Goal: Task Accomplishment & Management: Manage account settings

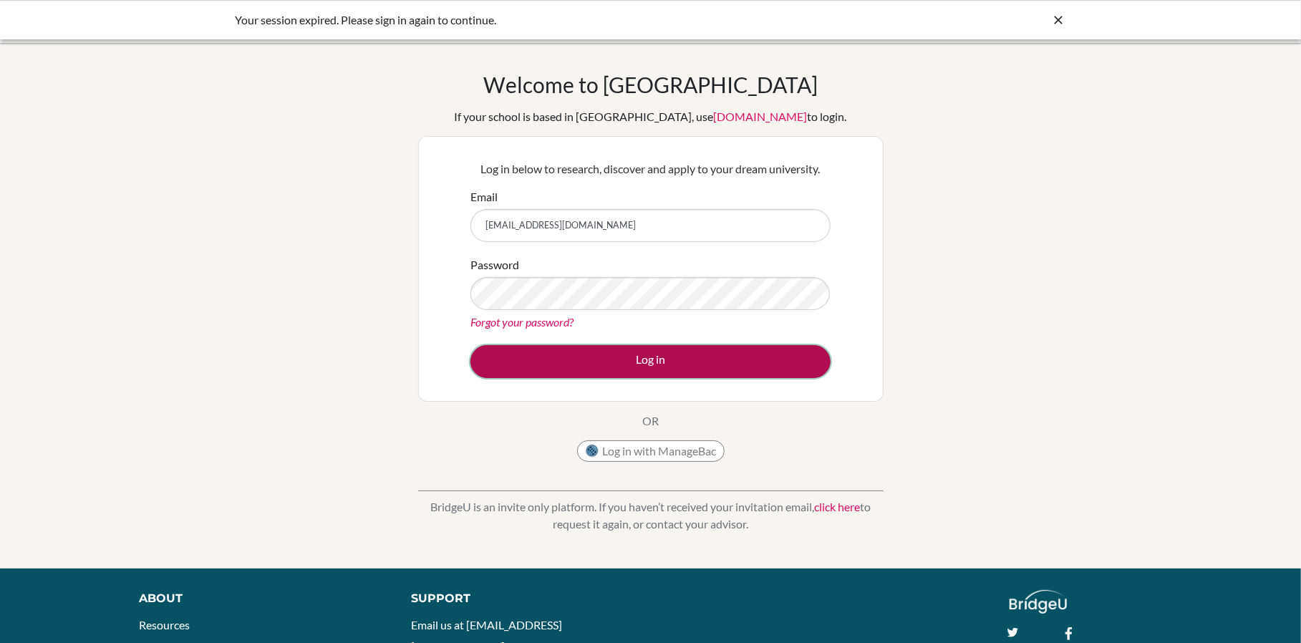
click at [658, 363] on button "Log in" at bounding box center [650, 361] width 360 height 33
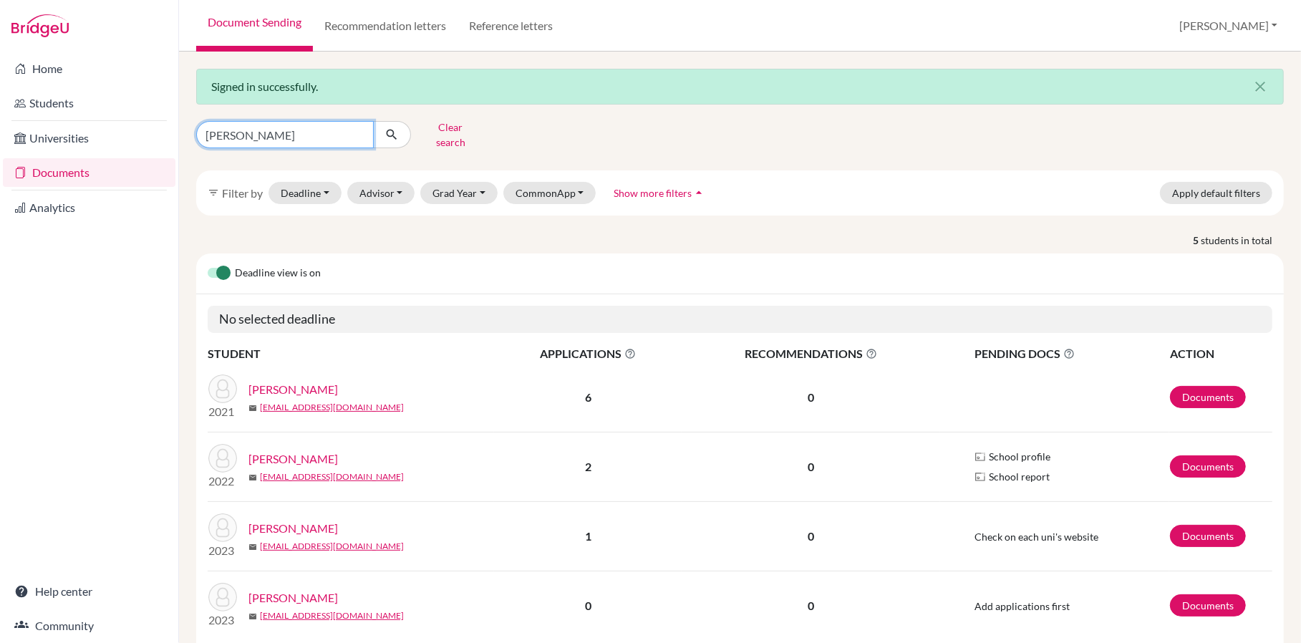
drag, startPoint x: 263, startPoint y: 140, endPoint x: 204, endPoint y: 137, distance: 58.8
click at [204, 137] on input "moore" at bounding box center [285, 134] width 178 height 27
type input "shantmoorthy"
click at [394, 130] on icon "submit" at bounding box center [391, 134] width 14 height 14
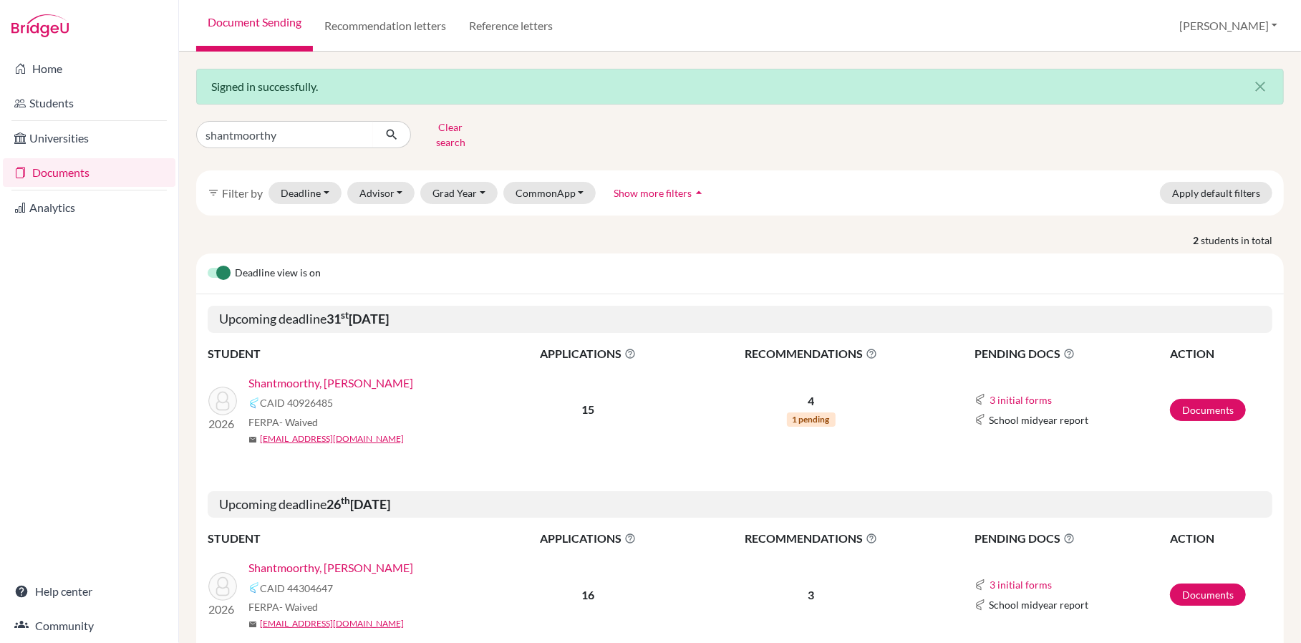
scroll to position [57, 0]
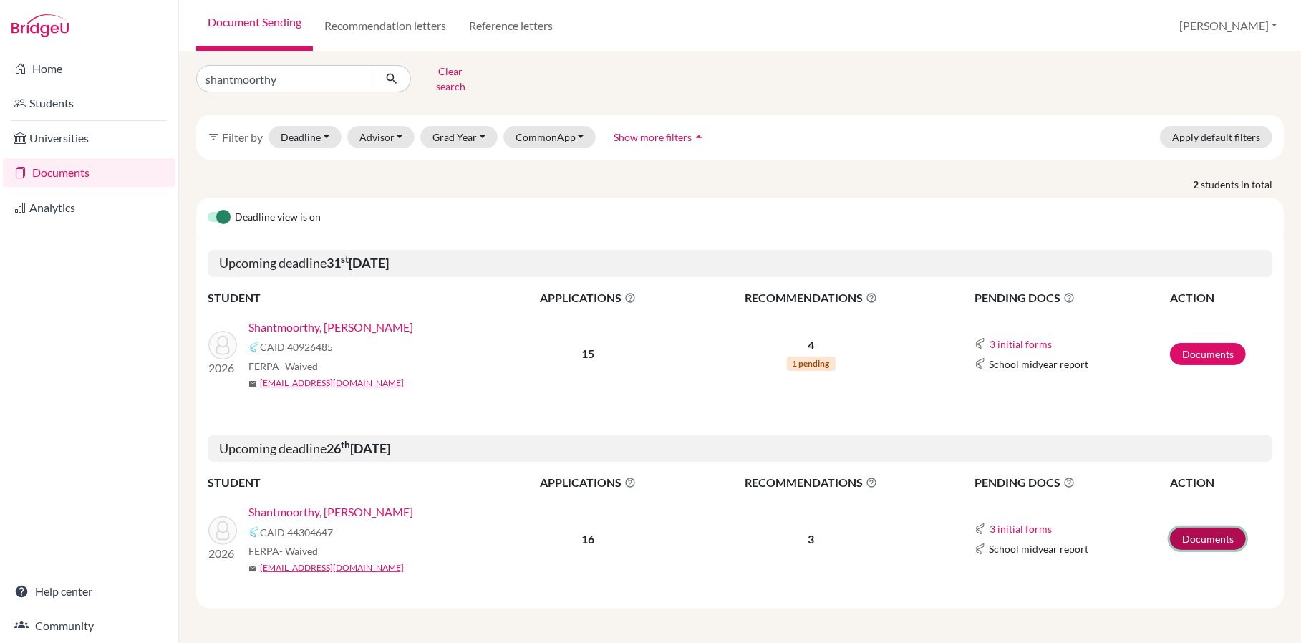
click at [1206, 533] on link "Documents" at bounding box center [1208, 539] width 76 height 22
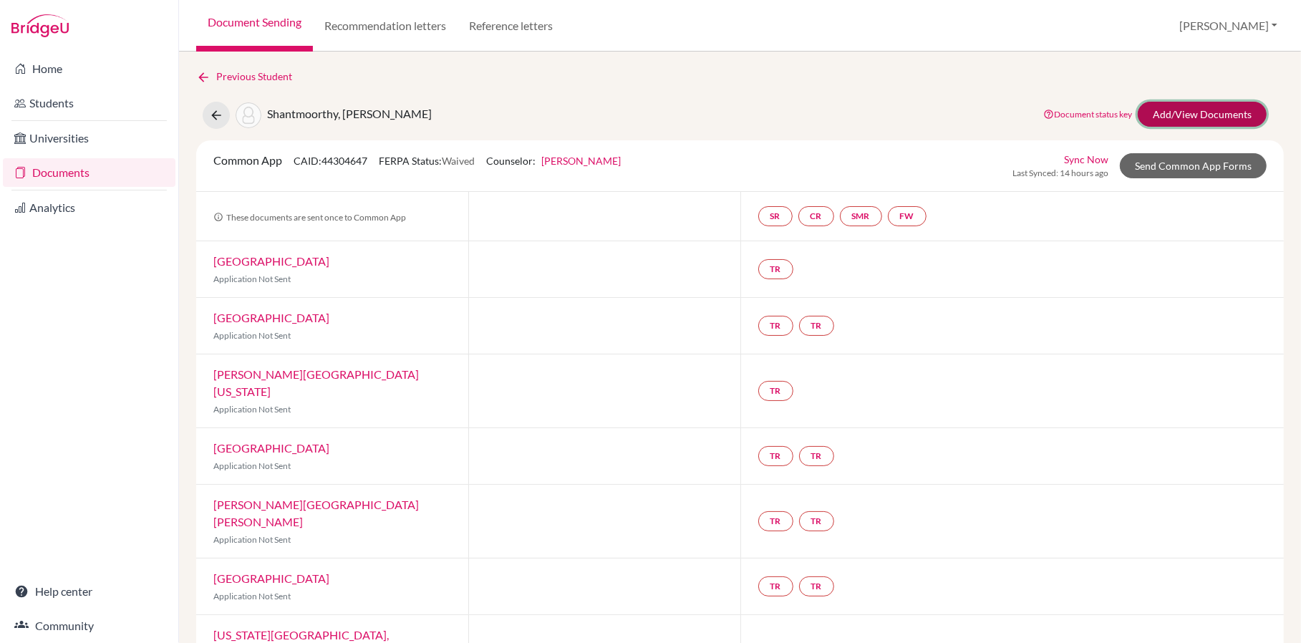
click at [1186, 118] on link "Add/View Documents" at bounding box center [1202, 114] width 129 height 25
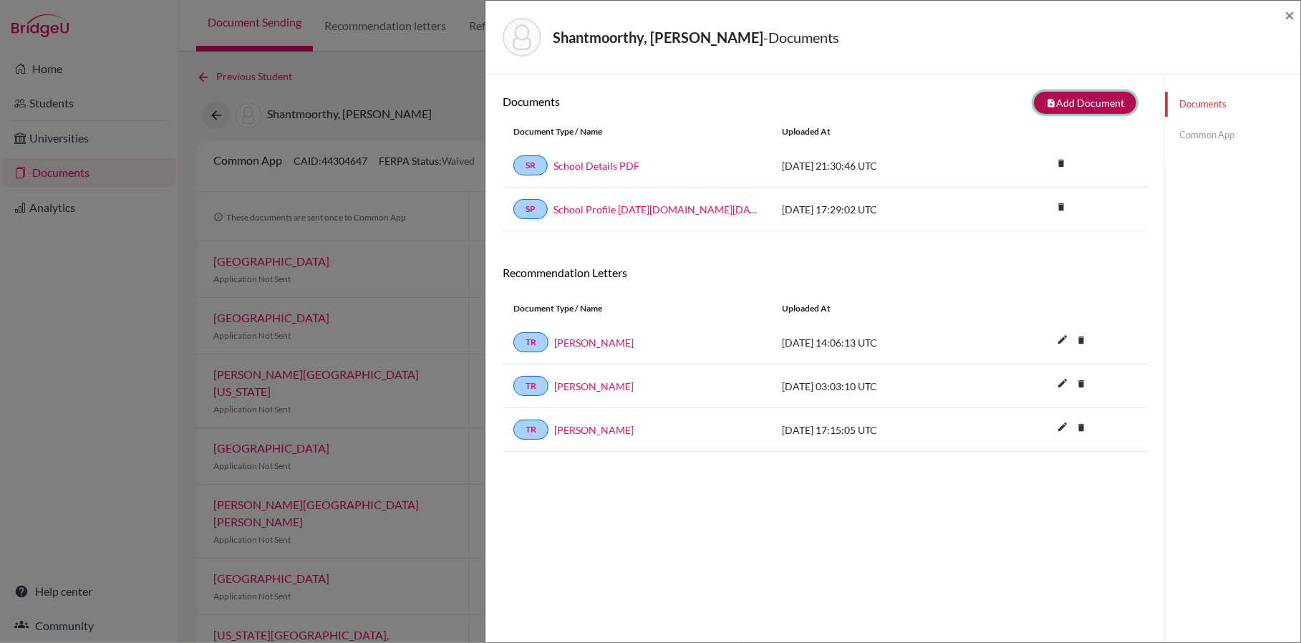
click at [1097, 110] on button "note_add Add Document" at bounding box center [1085, 103] width 102 height 22
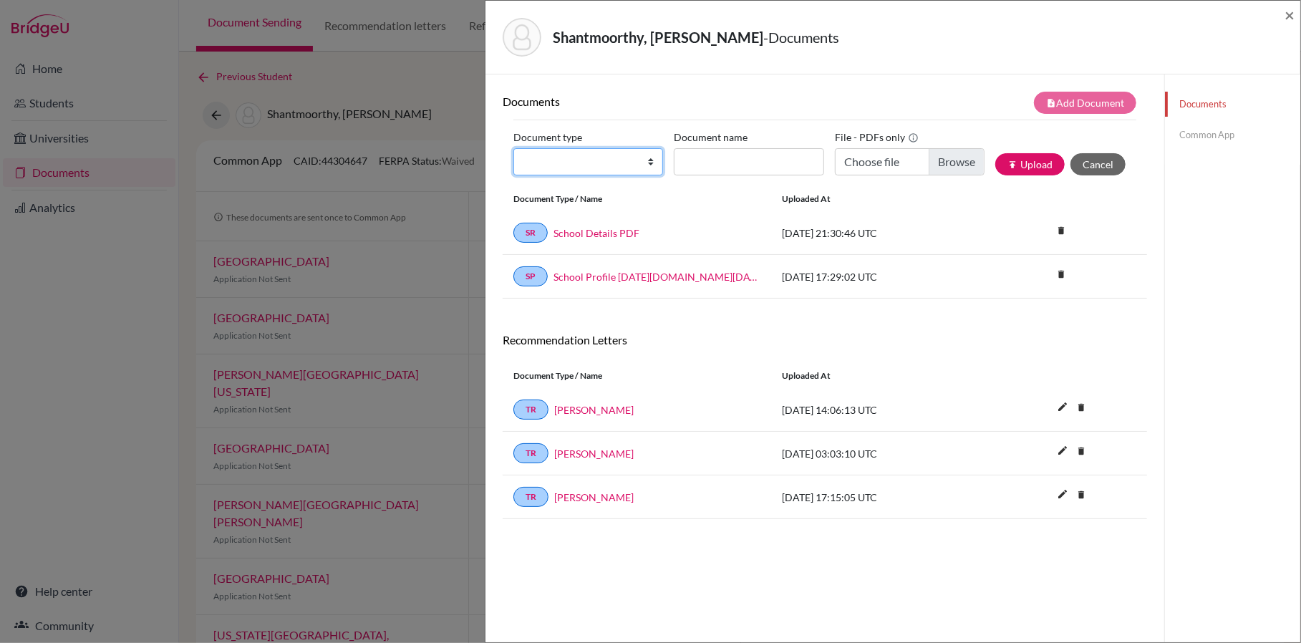
click at [648, 160] on select "Change explanation for Common App reports Counselor recommendation Internationa…" at bounding box center [588, 161] width 150 height 27
select select "4"
click at [513, 150] on select "Change explanation for Common App reports Counselor recommendation Internationa…" at bounding box center [588, 161] width 150 height 27
click at [718, 162] on input "Document name" at bounding box center [749, 161] width 150 height 27
type input "LOR"
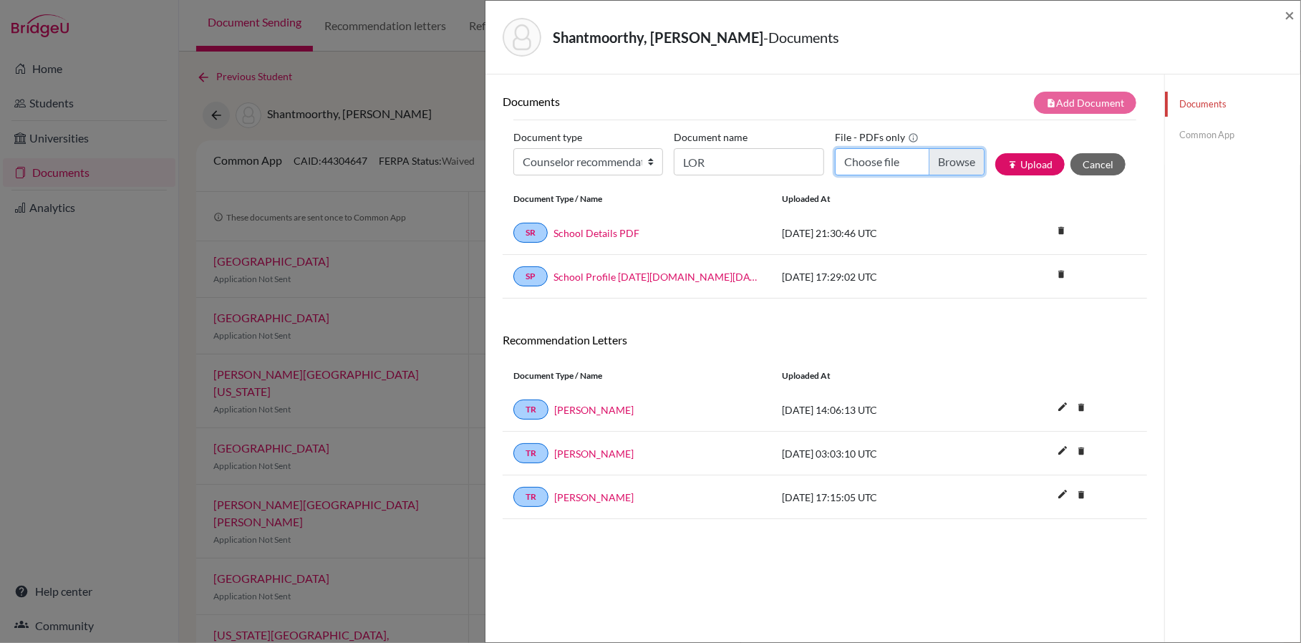
click at [893, 167] on input "Choose file" at bounding box center [910, 161] width 150 height 27
type input "C:\fakepath\Ishantha Shantmoorthy - LOR.pdf"
click at [1040, 163] on button "publish Upload" at bounding box center [1029, 164] width 69 height 22
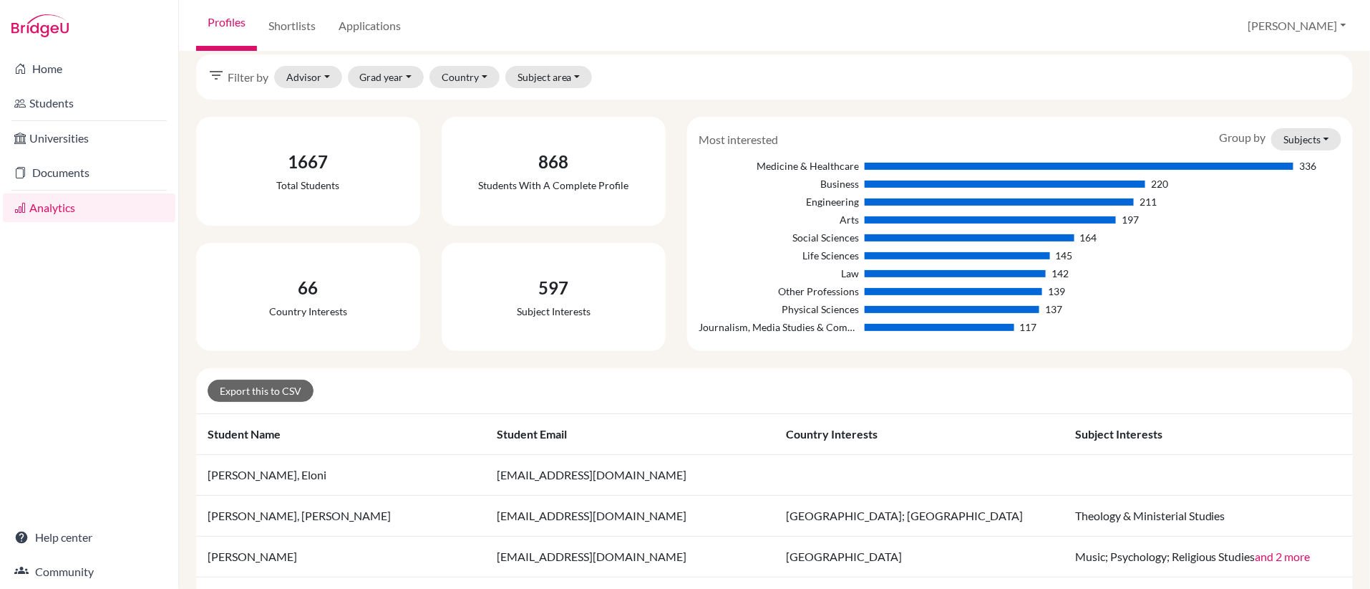
scroll to position [9, 0]
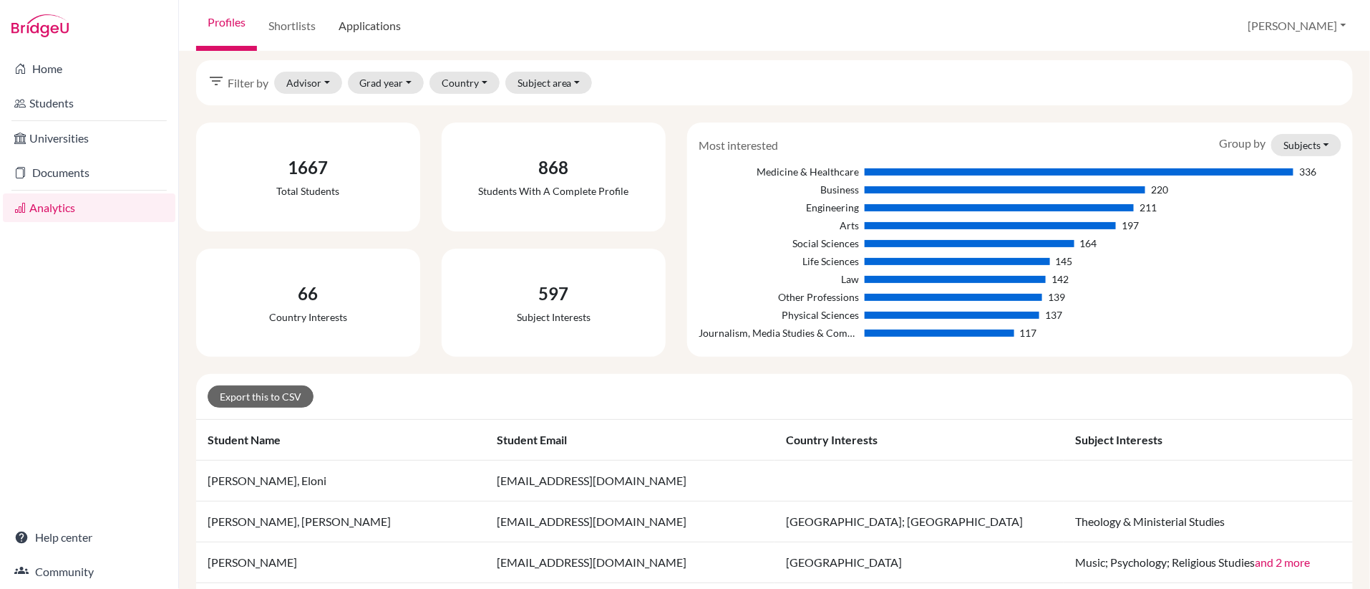
click at [354, 24] on link "Applications" at bounding box center [369, 26] width 85 height 52
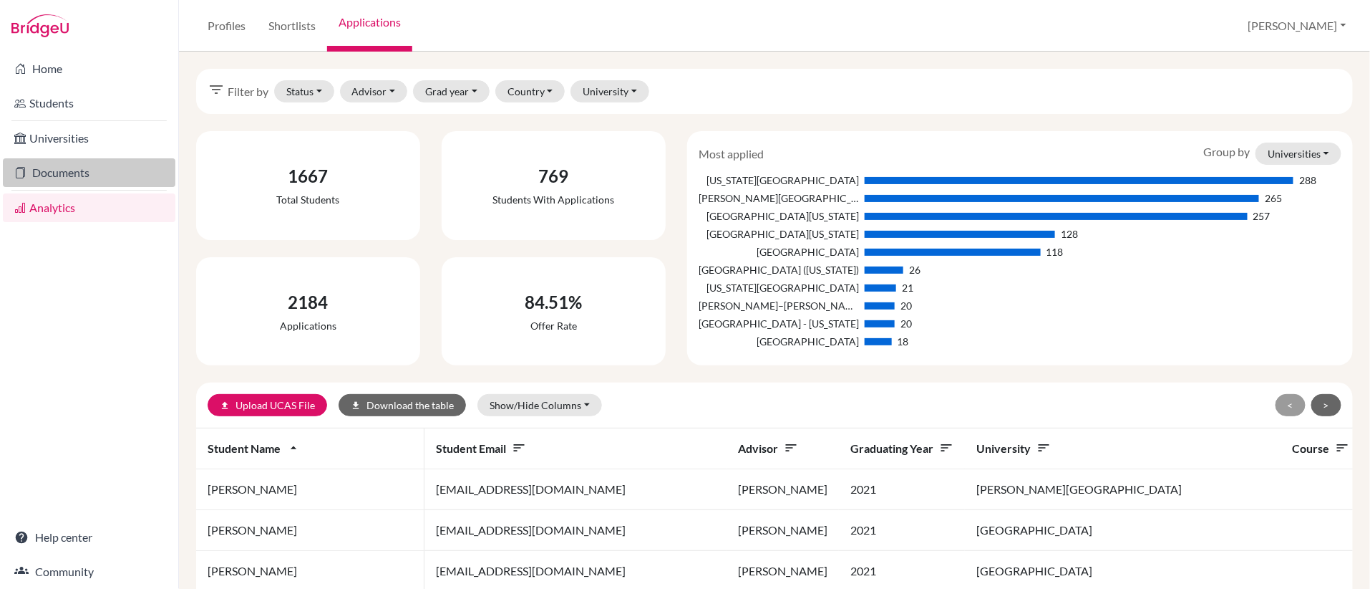
click at [67, 168] on link "Documents" at bounding box center [89, 172] width 173 height 29
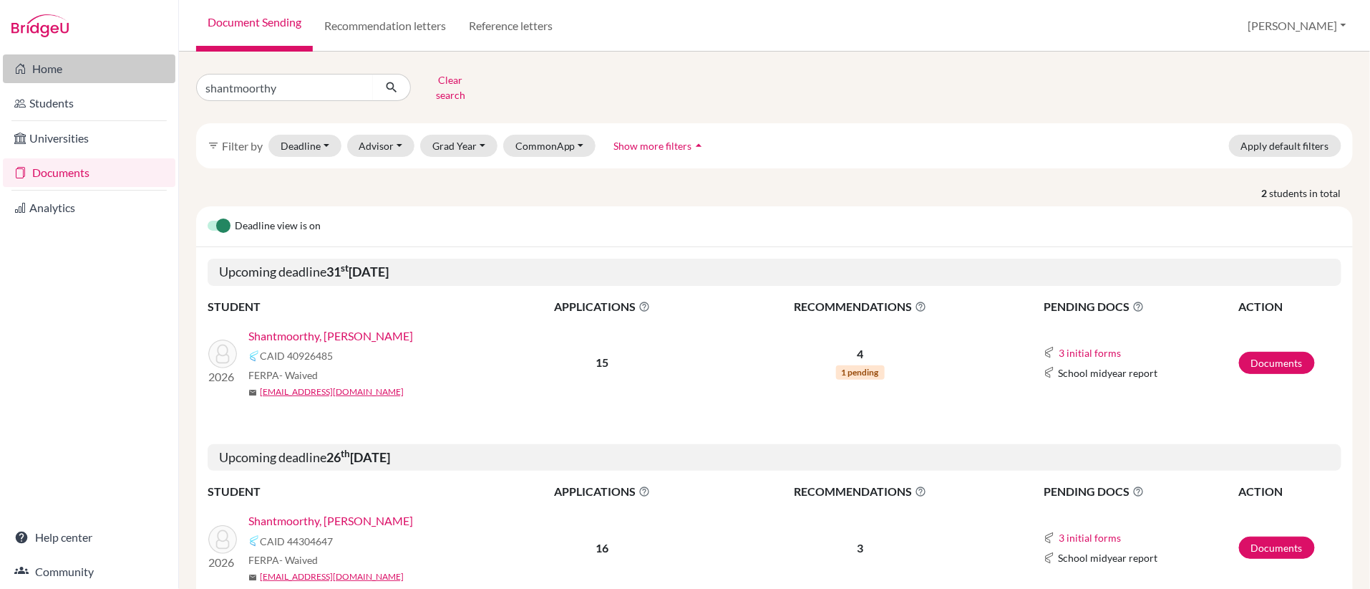
click at [46, 74] on link "Home" at bounding box center [89, 68] width 173 height 29
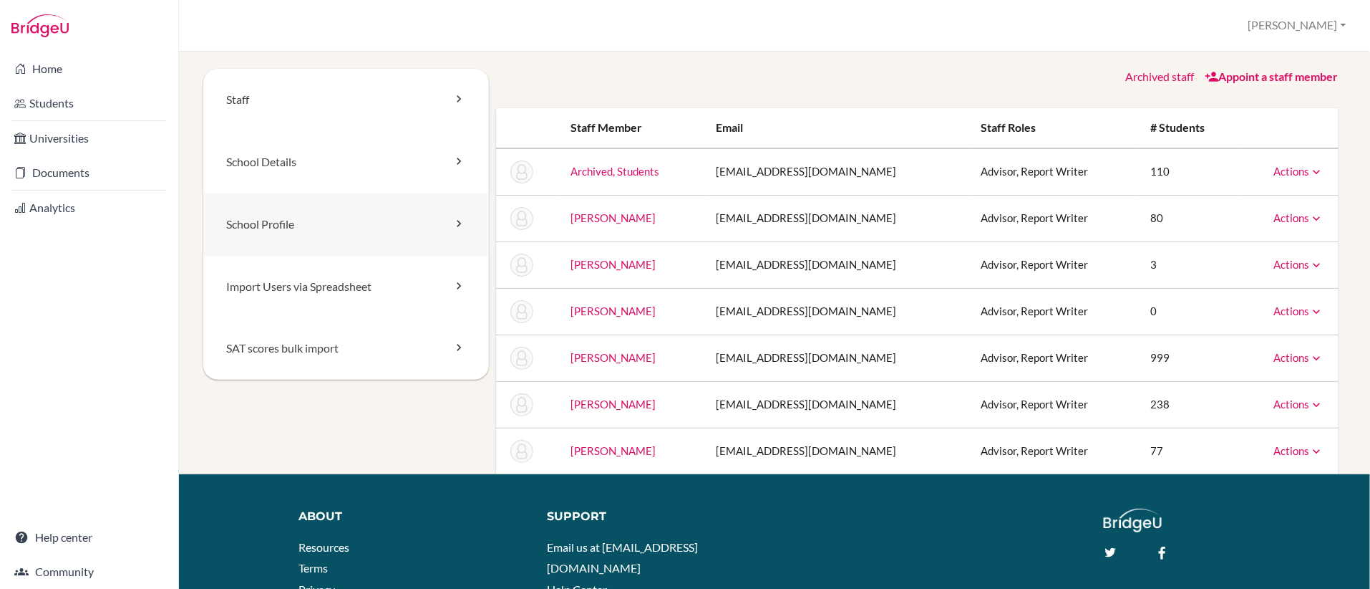
click at [465, 221] on icon at bounding box center [459, 223] width 14 height 14
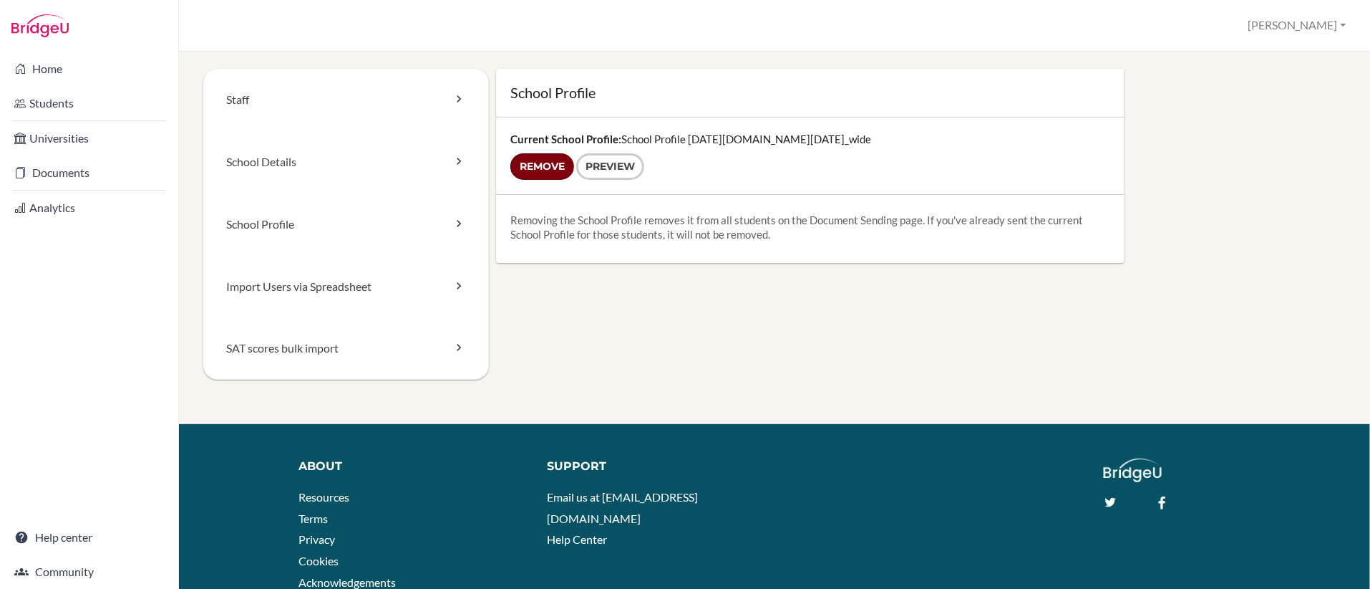
click at [542, 164] on input "Remove" at bounding box center [542, 166] width 64 height 26
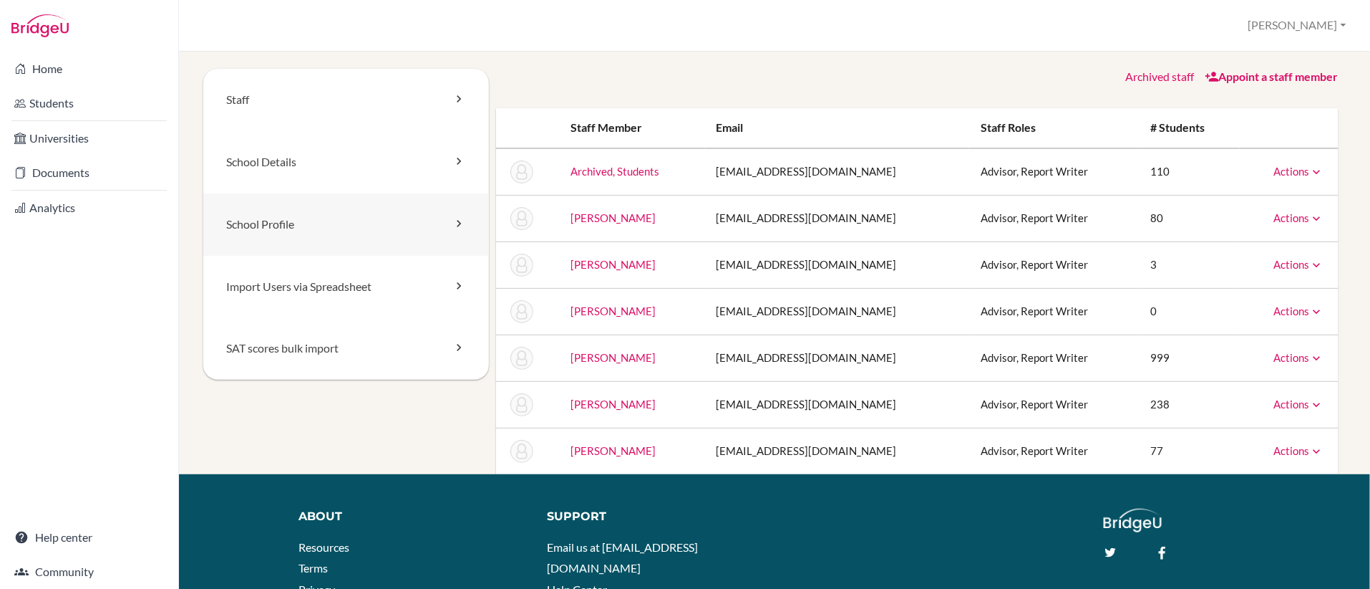
click at [390, 233] on link "School Profile" at bounding box center [346, 224] width 286 height 62
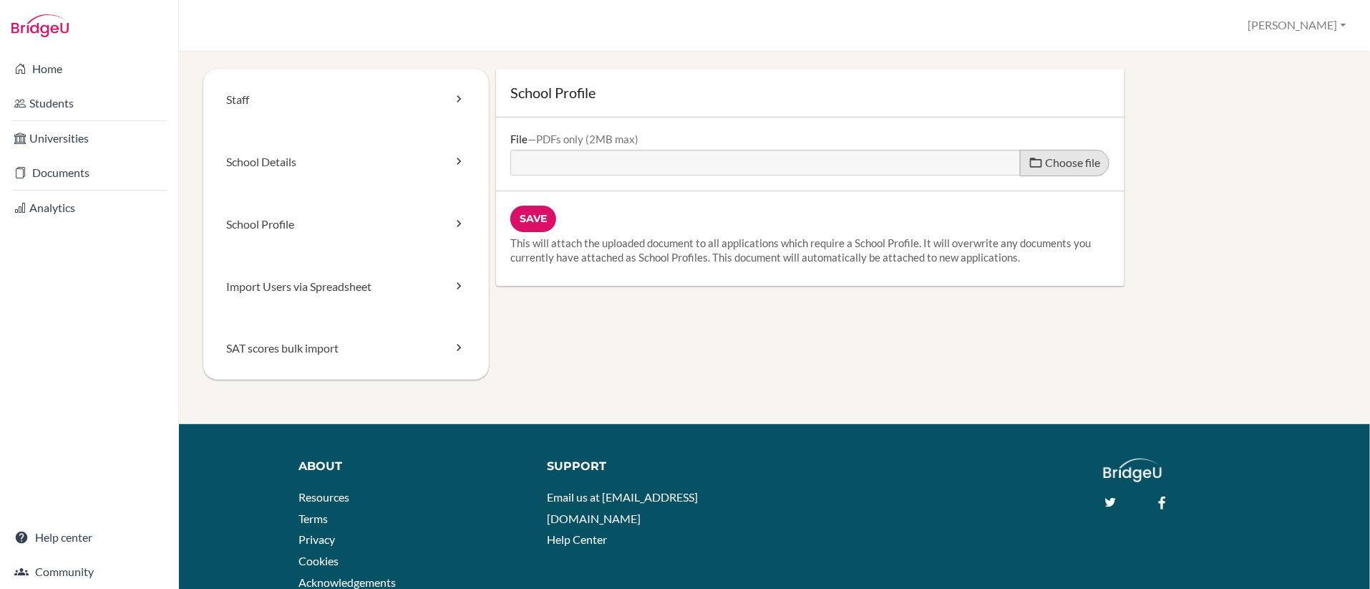
click at [1053, 166] on span "Choose file" at bounding box center [1073, 162] width 55 height 14
click at [730, 166] on input "Choose file" at bounding box center [619, 158] width 219 height 16
type input "C:\fakepath\School Profile 2025-2026.pdf"
type input "School Profile 2025-2026.pdf"
click at [536, 213] on input "Save" at bounding box center [533, 218] width 46 height 26
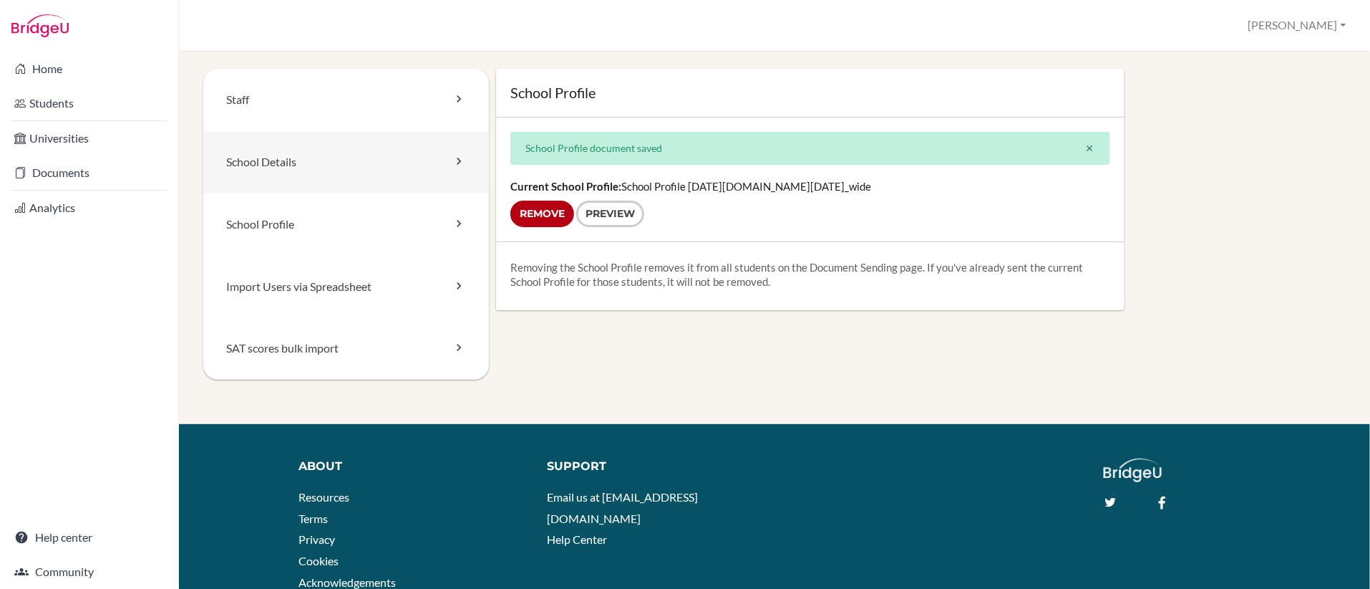
click at [421, 155] on link "School Details" at bounding box center [346, 162] width 286 height 62
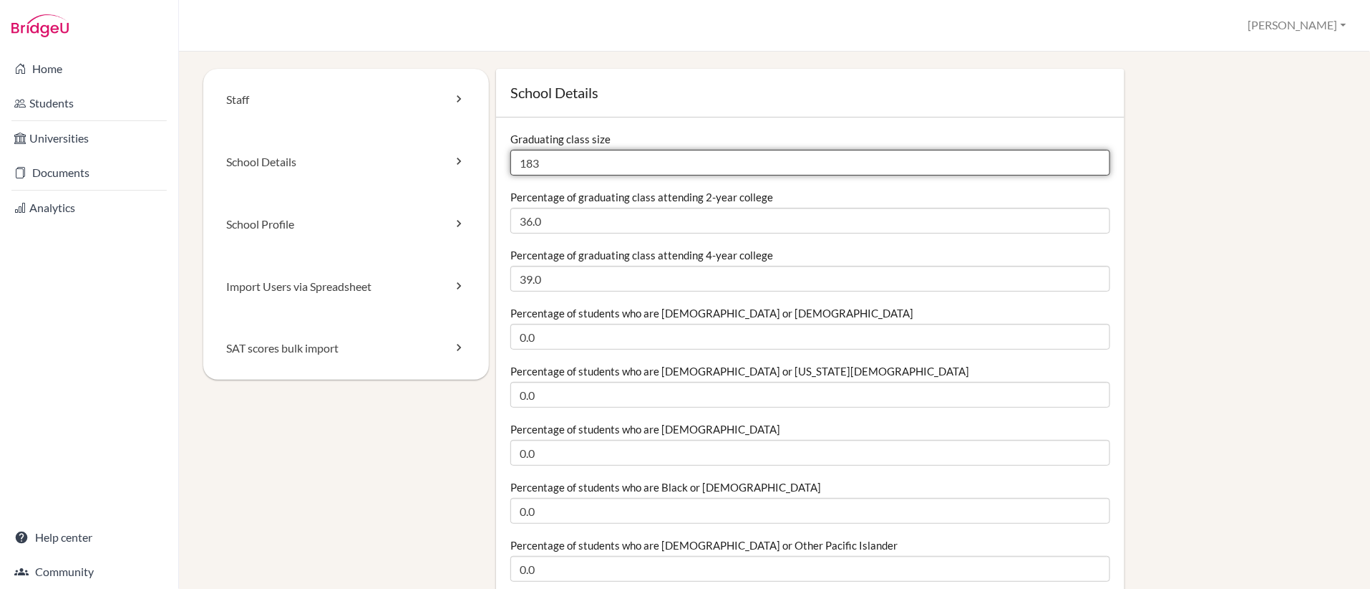
click at [553, 168] on input "183" at bounding box center [810, 163] width 600 height 26
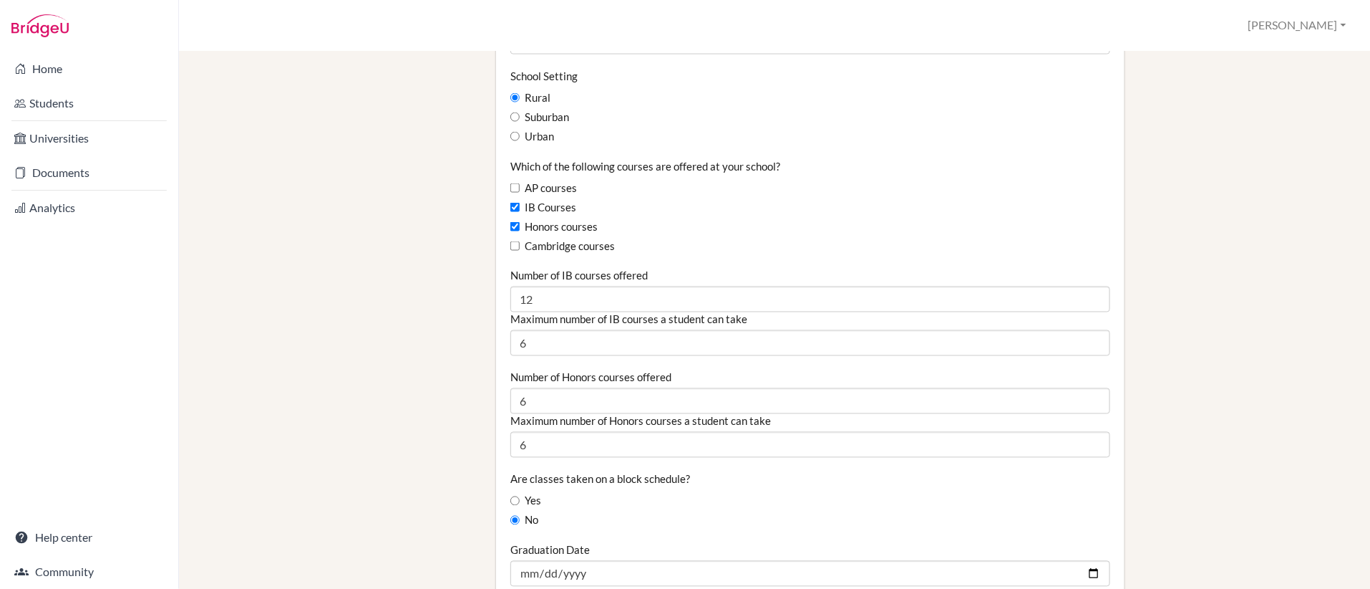
scroll to position [821, 0]
type input "181"
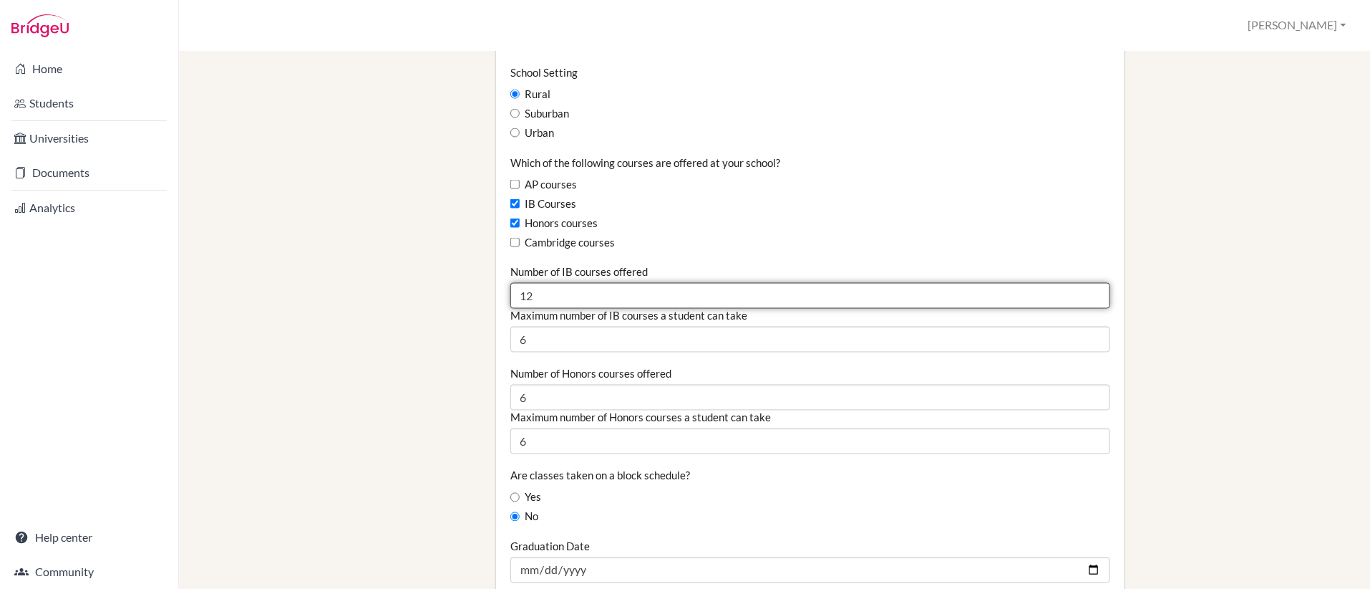
click at [556, 296] on input "12" at bounding box center [810, 296] width 600 height 26
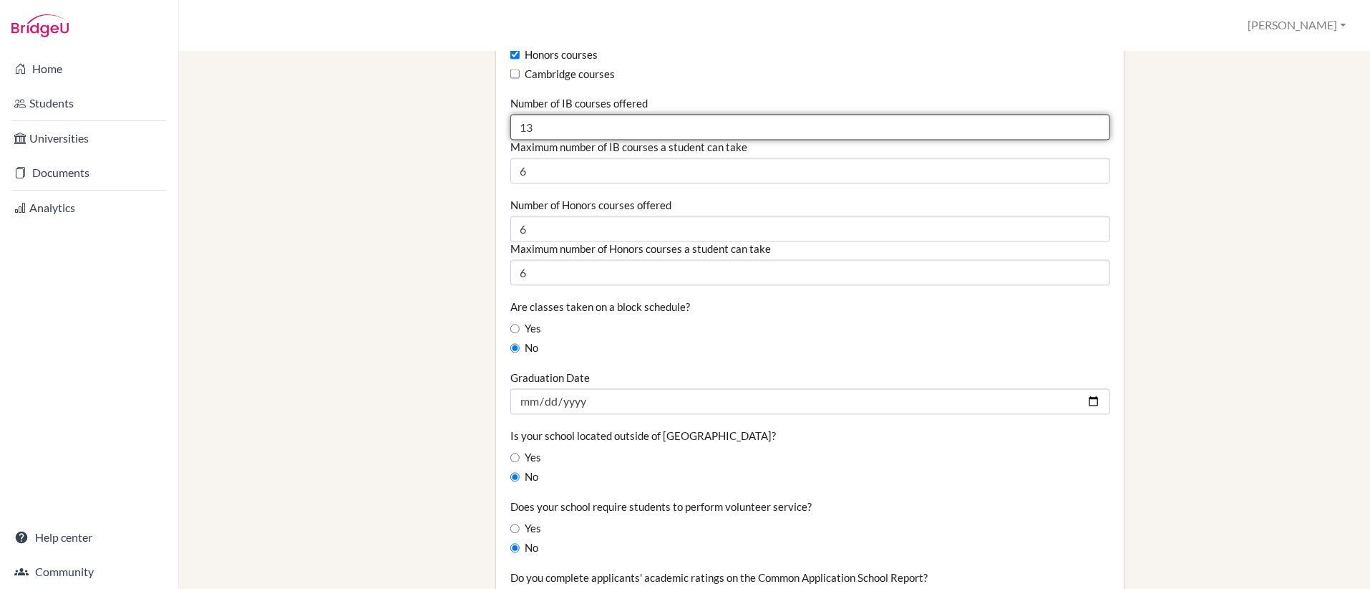
scroll to position [992, 0]
type input "13"
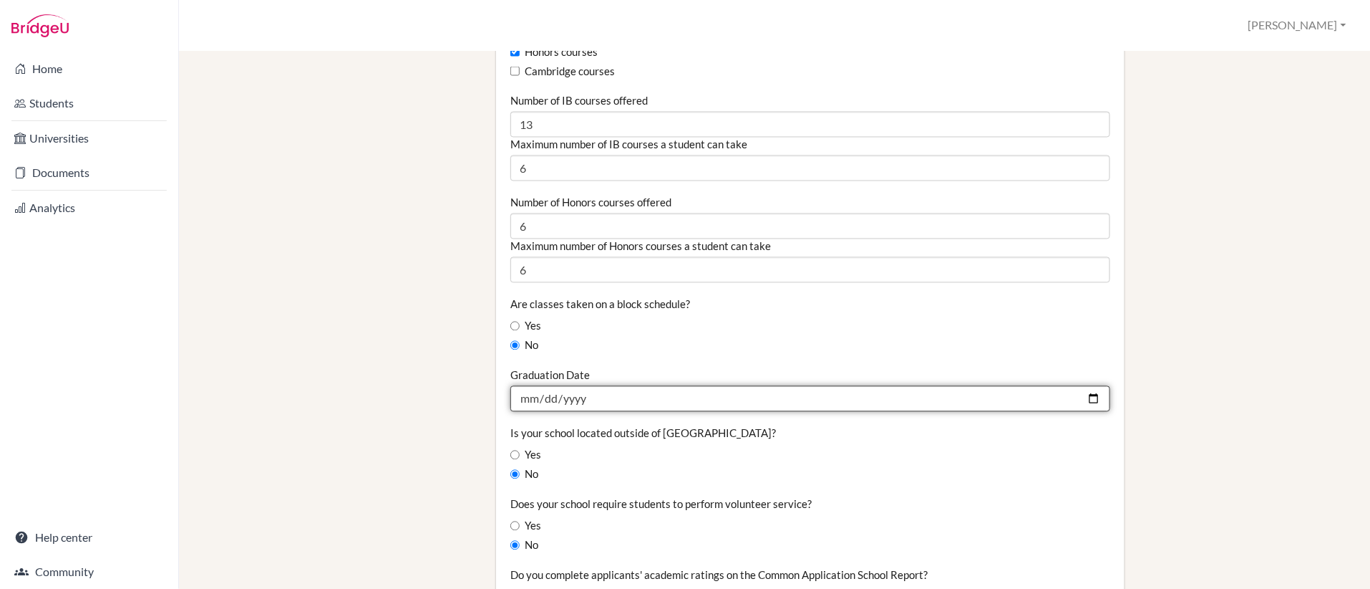
click at [598, 395] on input "[DATE]" at bounding box center [810, 399] width 600 height 26
click at [587, 397] on input "[DATE]" at bounding box center [810, 399] width 600 height 26
click at [574, 398] on input "[DATE]" at bounding box center [810, 399] width 600 height 26
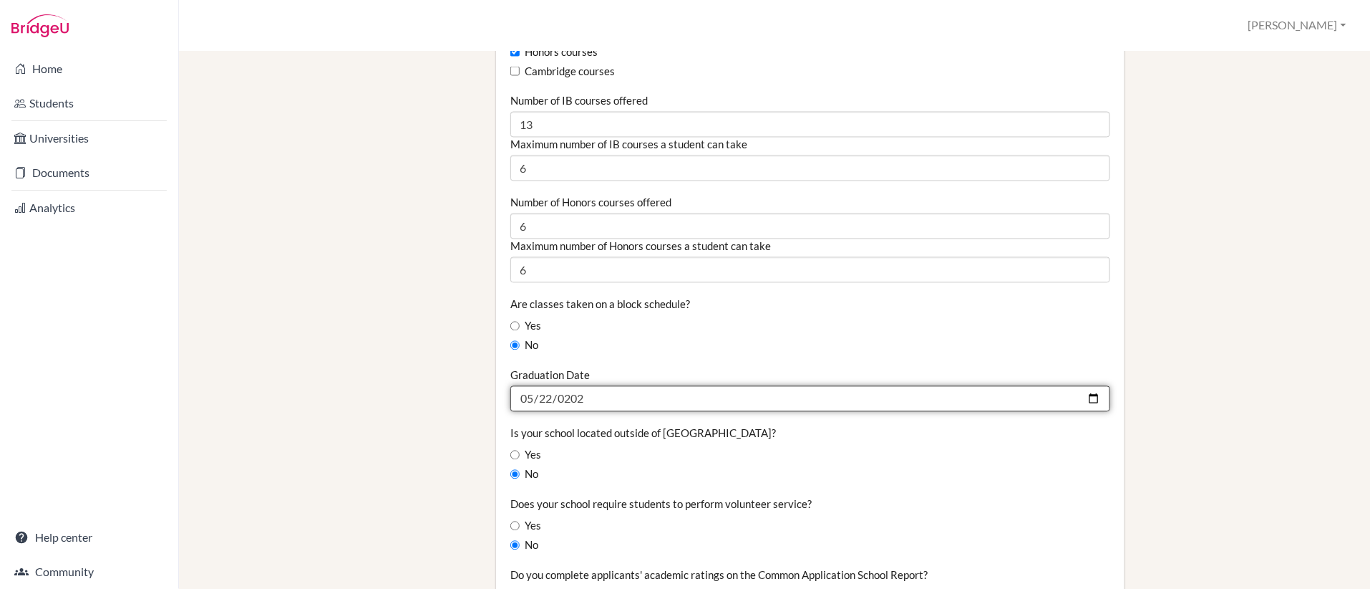
type input "[DATE]"
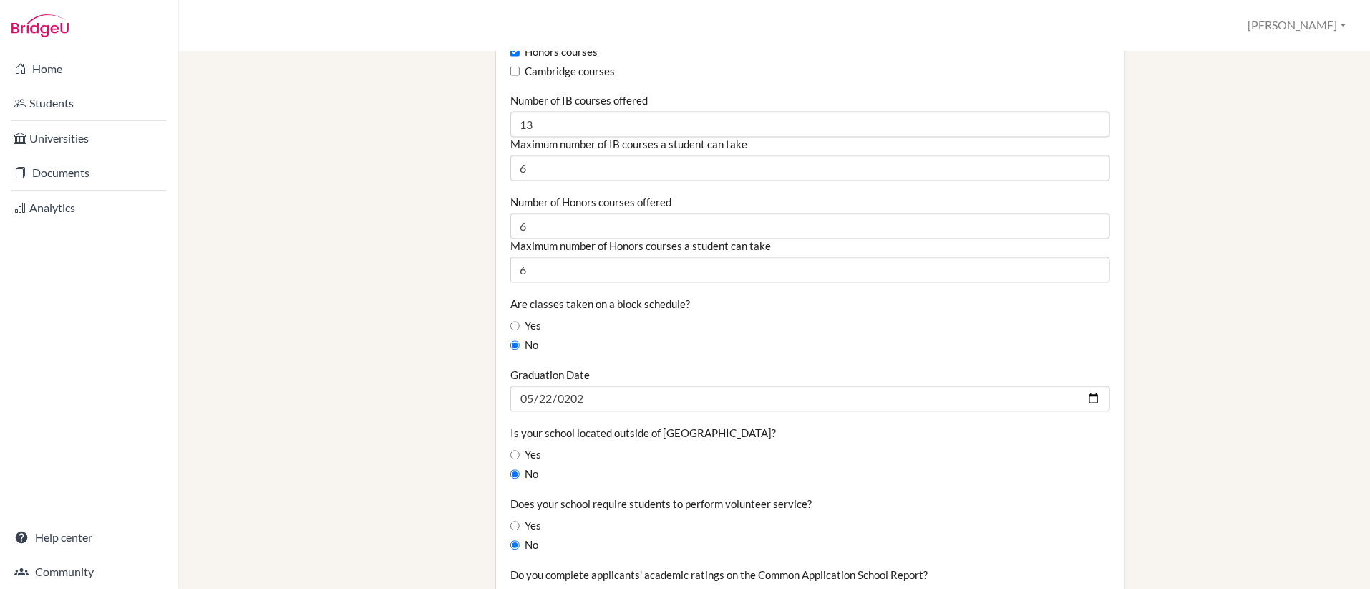
click at [615, 467] on div "No" at bounding box center [810, 475] width 600 height 16
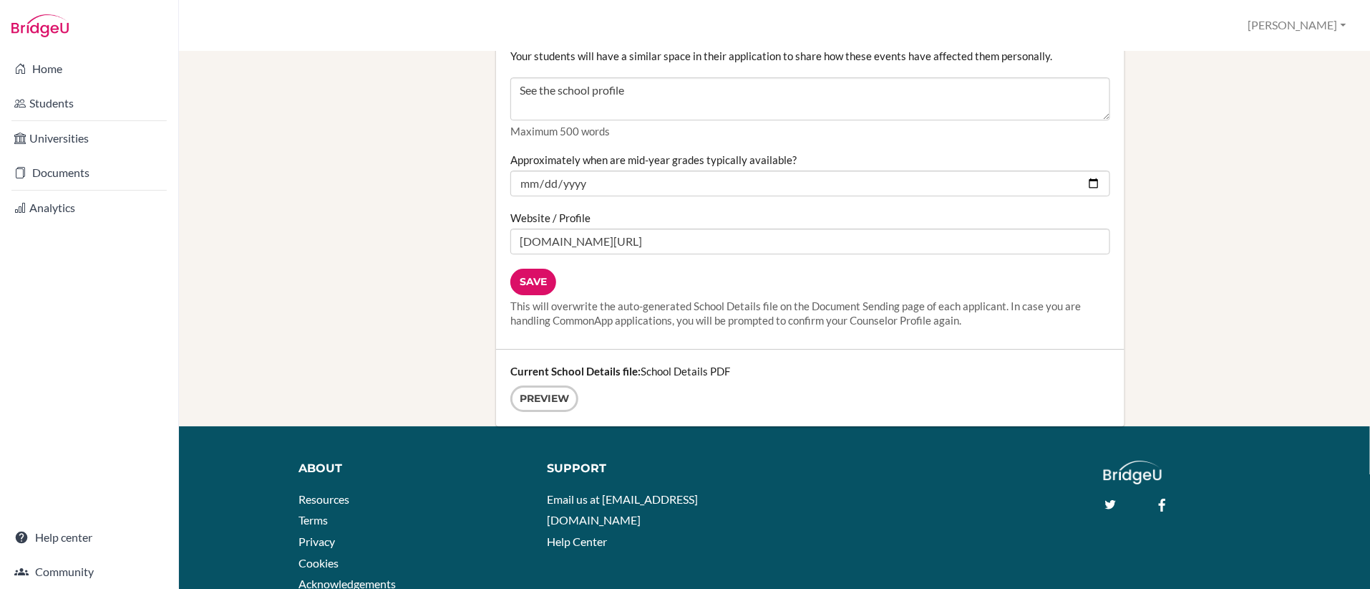
scroll to position [1766, 0]
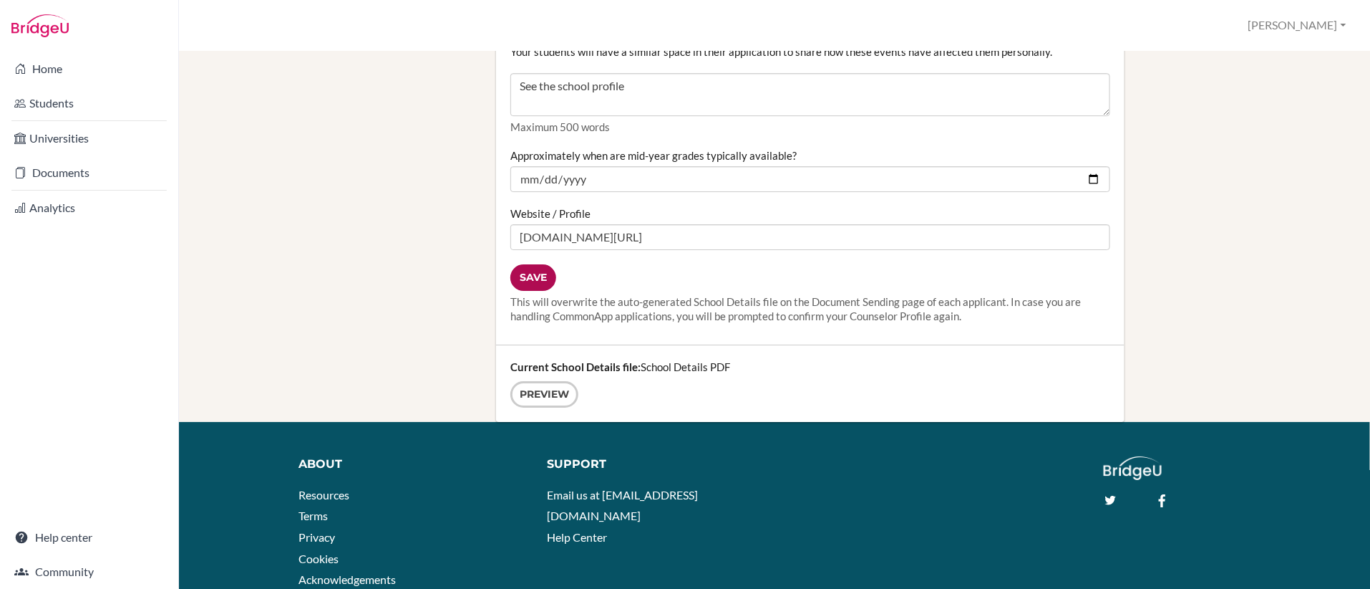
click at [536, 276] on input "Save" at bounding box center [533, 277] width 46 height 26
